Goal: Task Accomplishment & Management: Complete application form

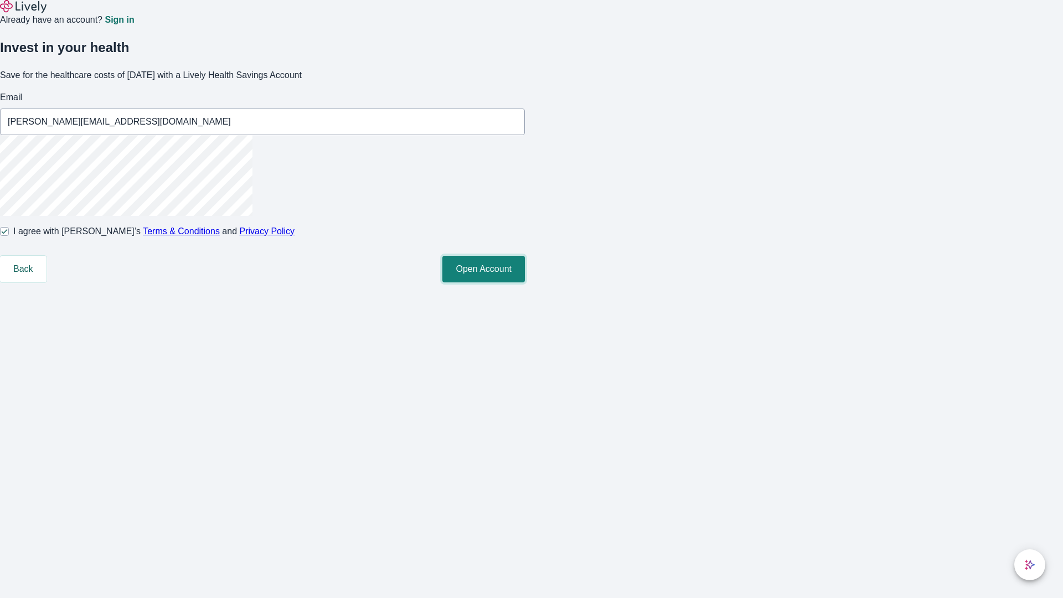
click at [525, 282] on button "Open Account" at bounding box center [483, 269] width 82 height 27
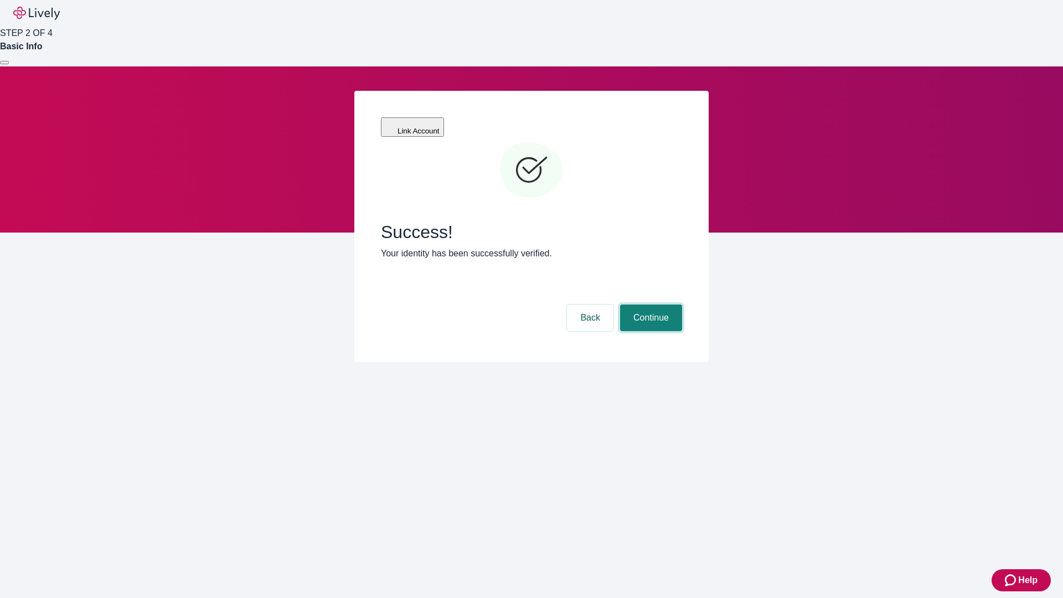
click at [649, 304] on button "Continue" at bounding box center [651, 317] width 62 height 27
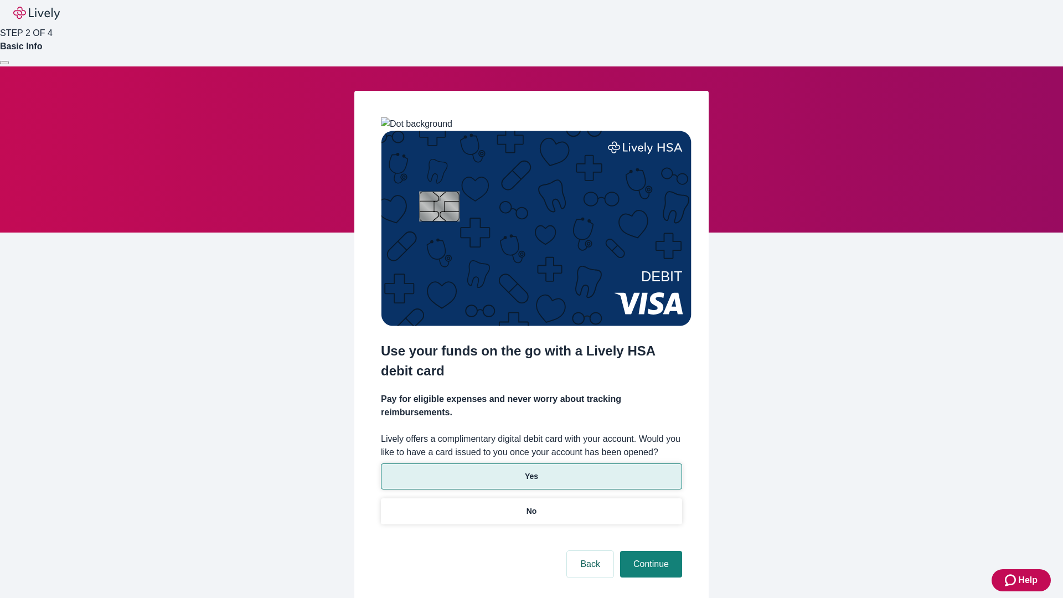
click at [531, 470] on p "Yes" at bounding box center [531, 476] width 13 height 12
click at [649, 551] on button "Continue" at bounding box center [651, 564] width 62 height 27
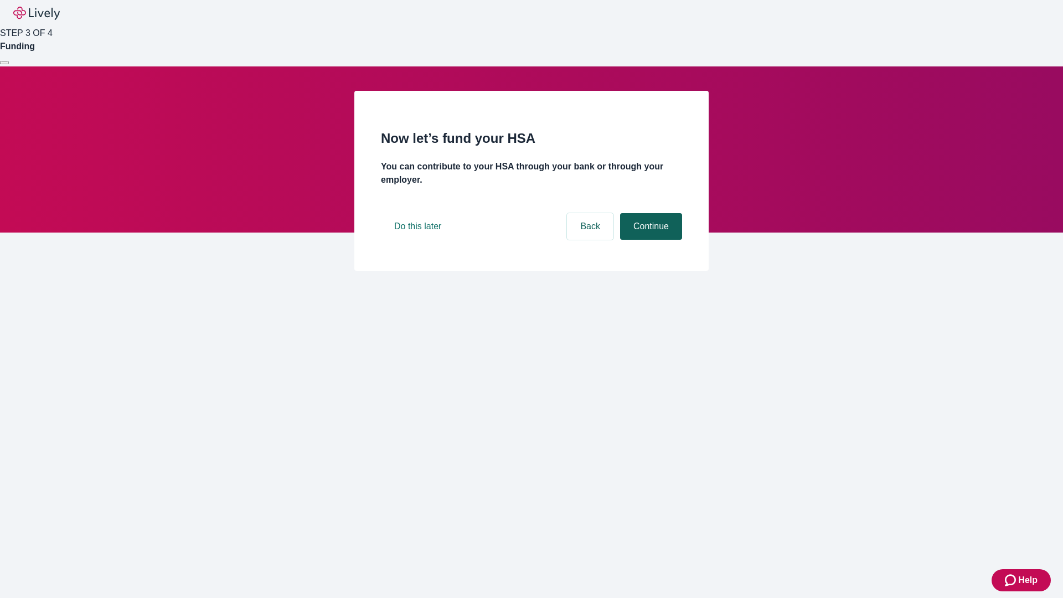
click at [649, 240] on button "Continue" at bounding box center [651, 226] width 62 height 27
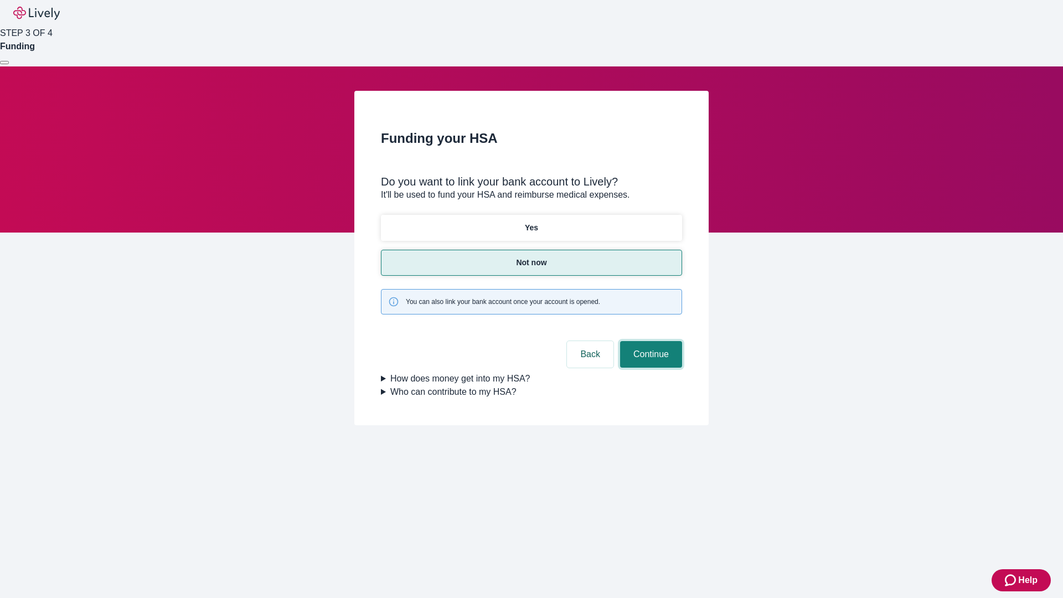
click at [649, 341] on button "Continue" at bounding box center [651, 354] width 62 height 27
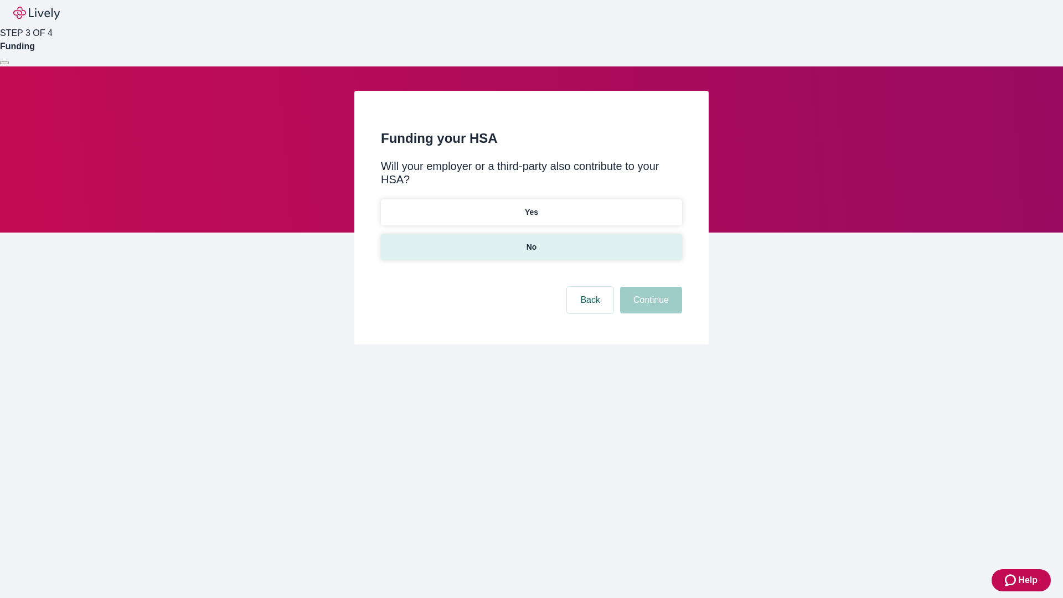
click at [531, 241] on p "No" at bounding box center [531, 247] width 11 height 12
click at [649, 287] on button "Continue" at bounding box center [651, 300] width 62 height 27
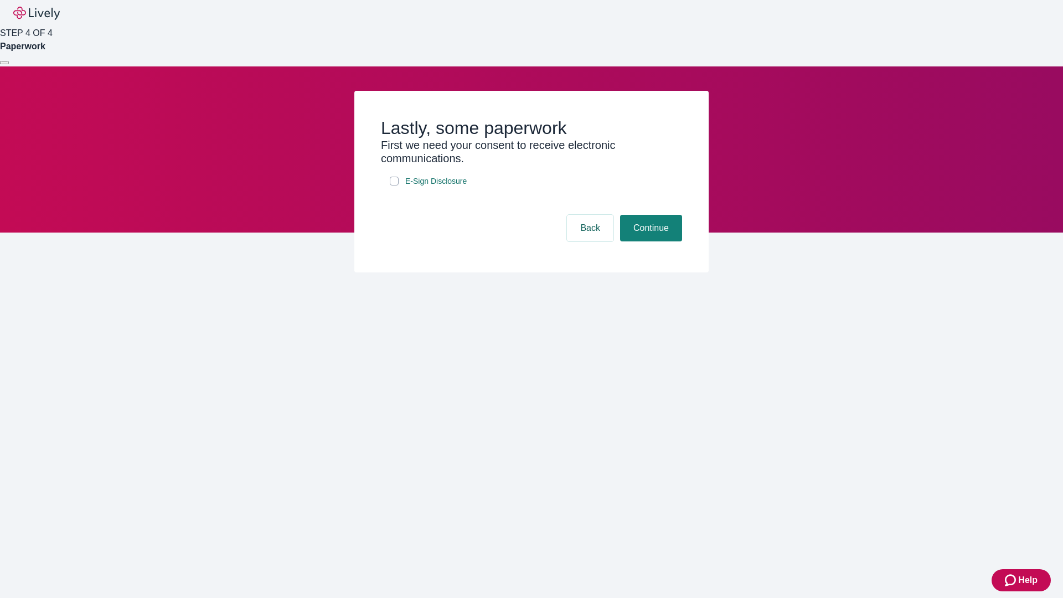
click at [394, 185] on input "E-Sign Disclosure" at bounding box center [394, 181] width 9 height 9
checkbox input "true"
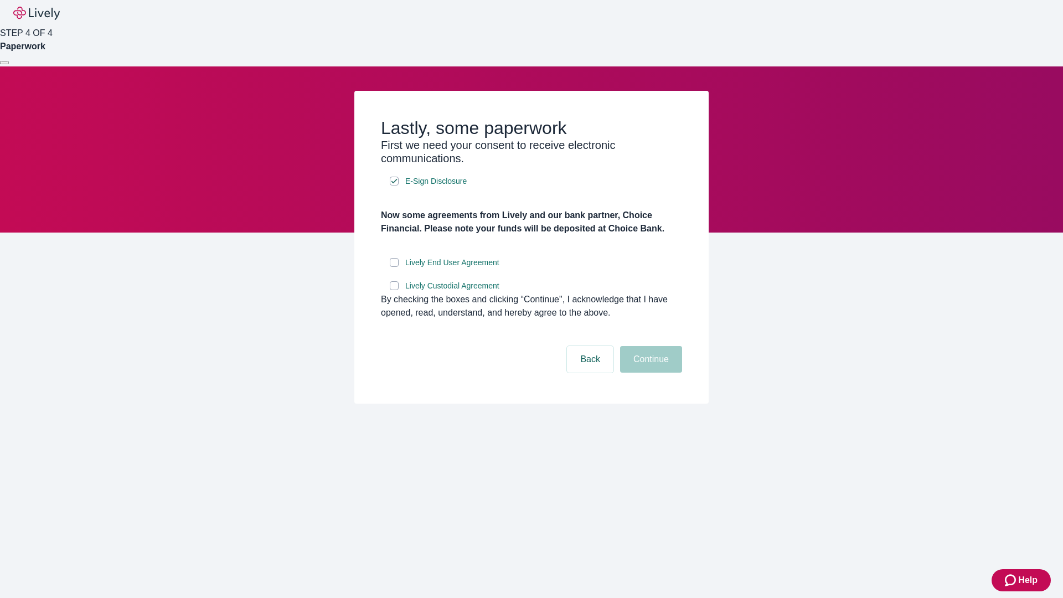
click at [394, 267] on input "Lively End User Agreement" at bounding box center [394, 262] width 9 height 9
checkbox input "true"
click at [394, 290] on input "Lively Custodial Agreement" at bounding box center [394, 285] width 9 height 9
checkbox input "true"
click at [649, 373] on button "Continue" at bounding box center [651, 359] width 62 height 27
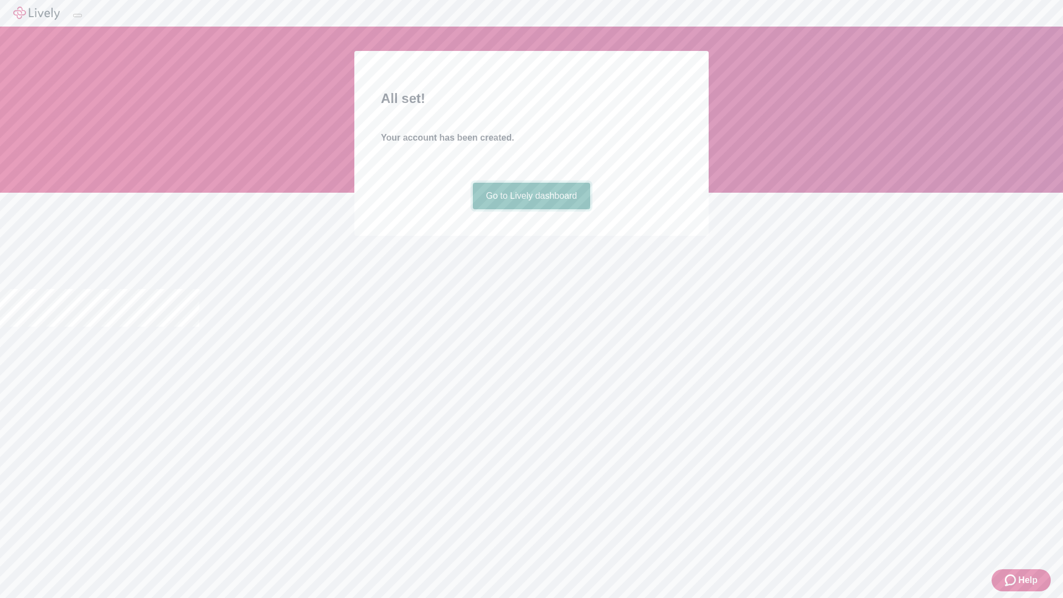
click at [531, 209] on link "Go to Lively dashboard" at bounding box center [532, 196] width 118 height 27
